Goal: Information Seeking & Learning: Learn about a topic

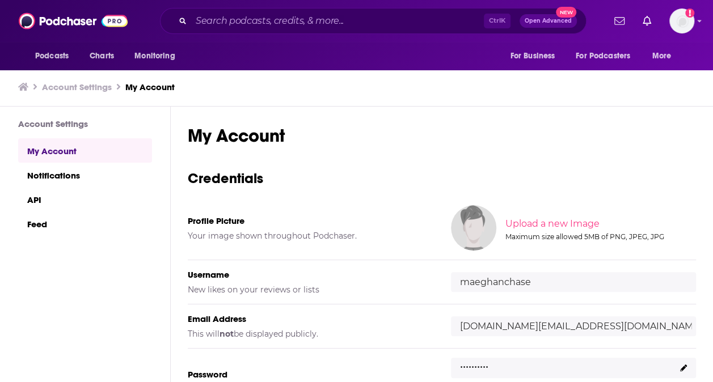
click at [258, 10] on div "Ctrl K Open Advanced New" at bounding box center [373, 21] width 427 height 26
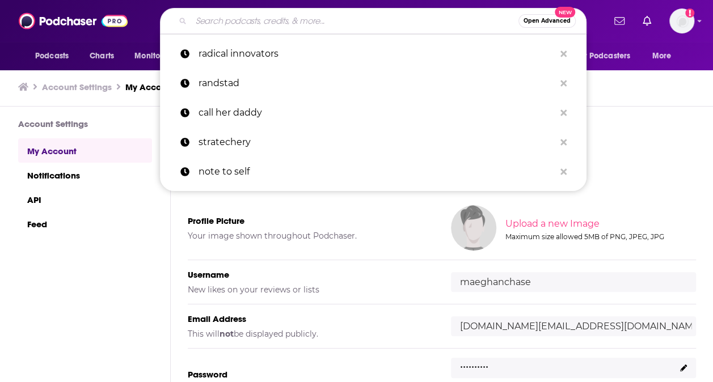
click at [263, 21] on input "Search podcasts, credits, & more..." at bounding box center [354, 21] width 327 height 18
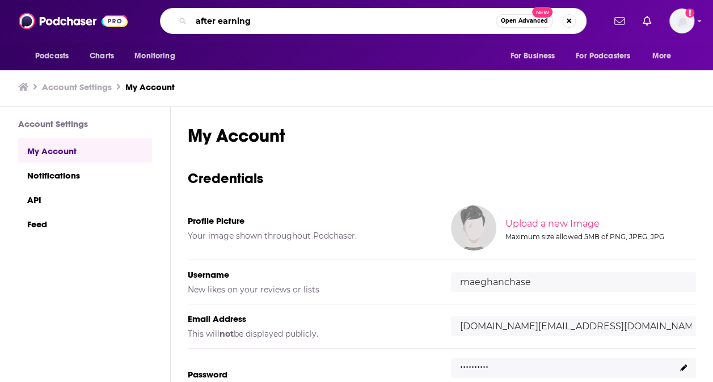
type input "after earnings"
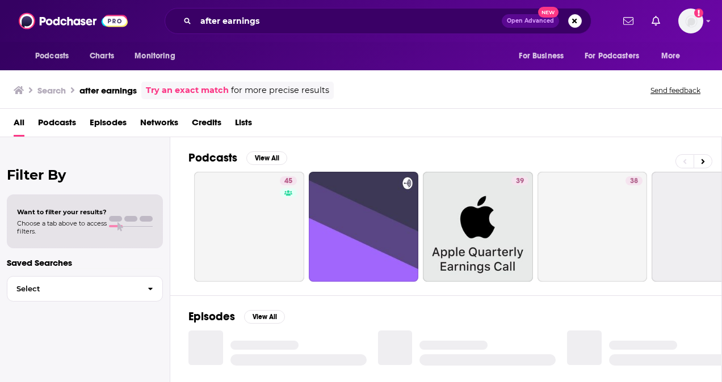
click at [243, 128] on span "Lists" at bounding box center [243, 124] width 17 height 23
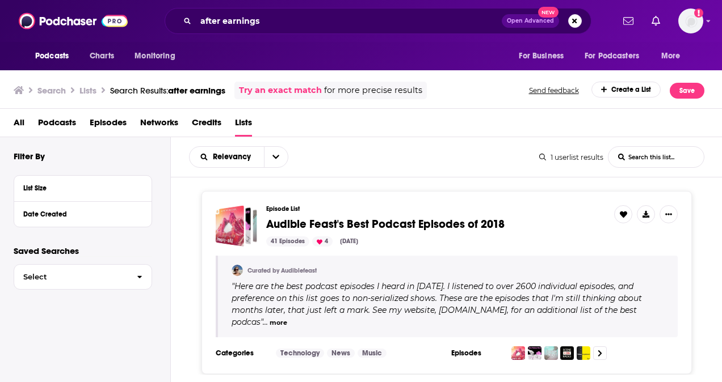
click at [22, 119] on span "All" at bounding box center [19, 124] width 11 height 23
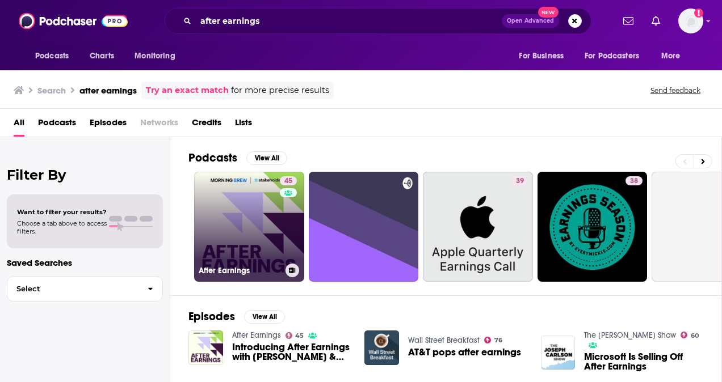
click at [254, 222] on link "45 After Earnings" at bounding box center [249, 227] width 110 height 110
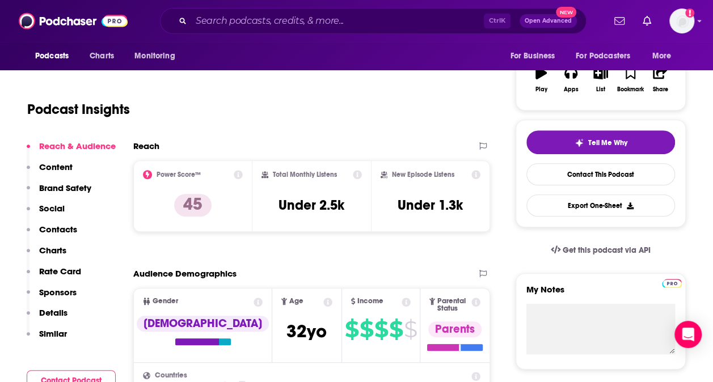
scroll to position [187, 0]
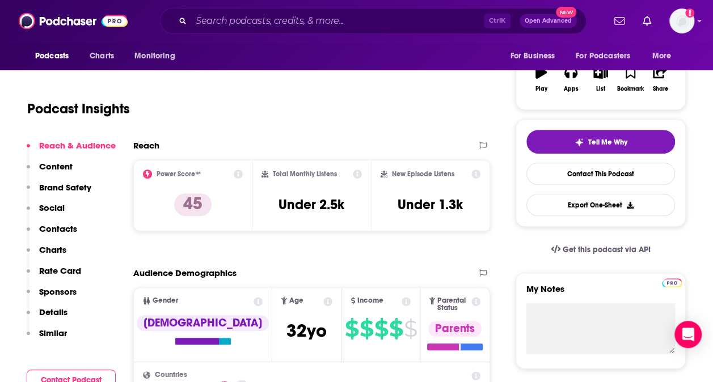
click at [238, 174] on icon at bounding box center [238, 174] width 9 height 9
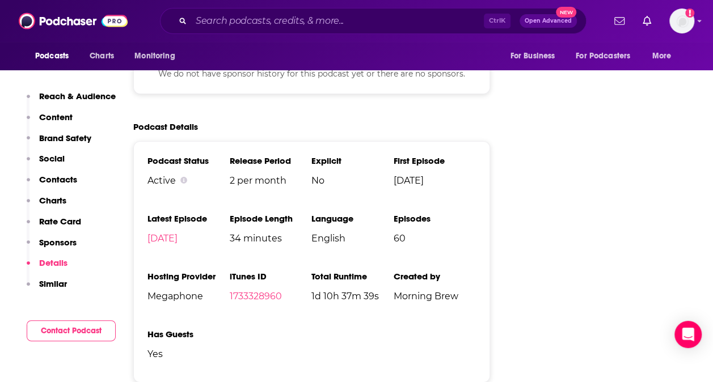
scroll to position [1815, 0]
